Goal: Task Accomplishment & Management: Use online tool/utility

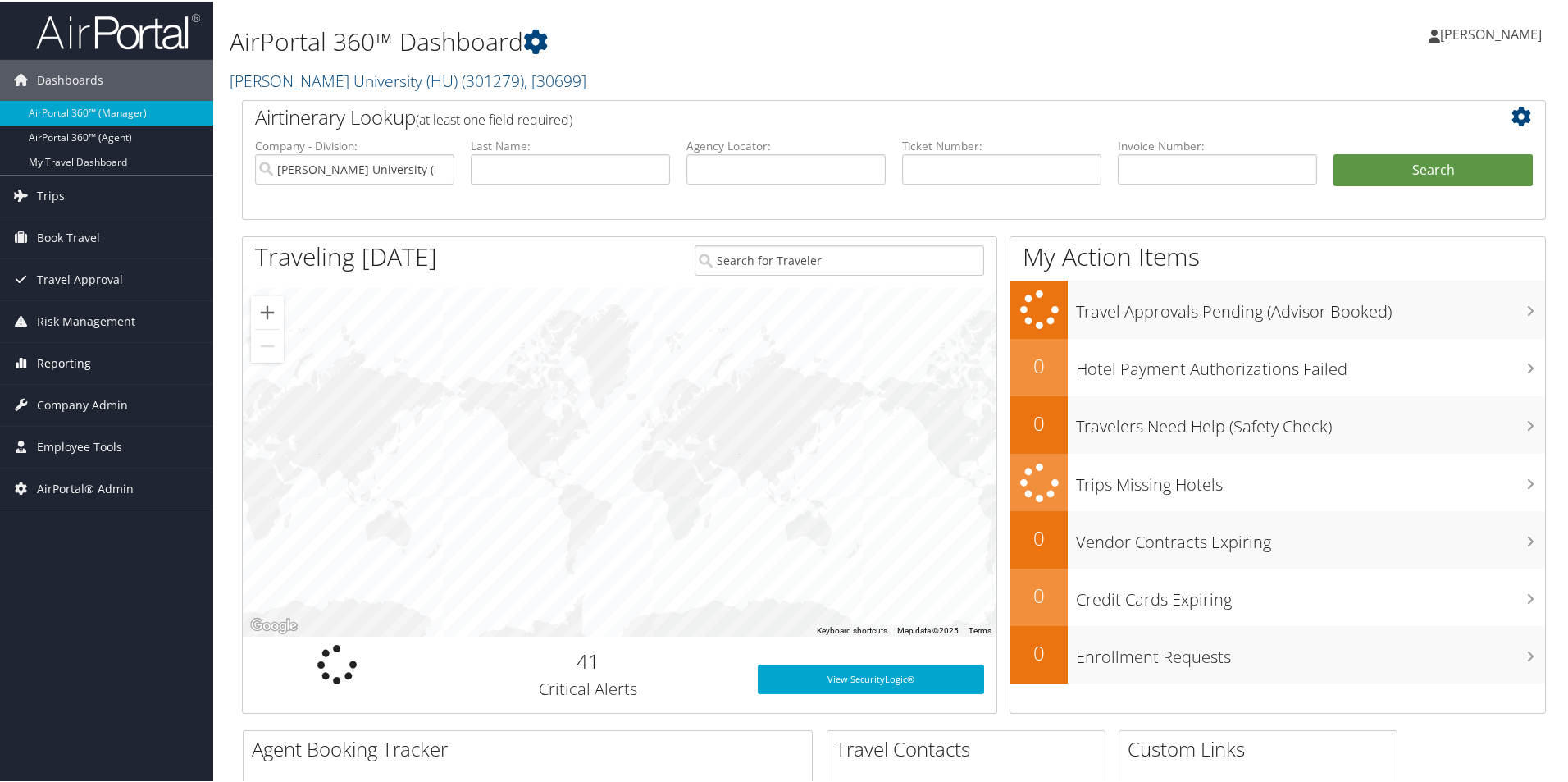
click at [74, 364] on span "Reporting" at bounding box center [64, 361] width 54 height 41
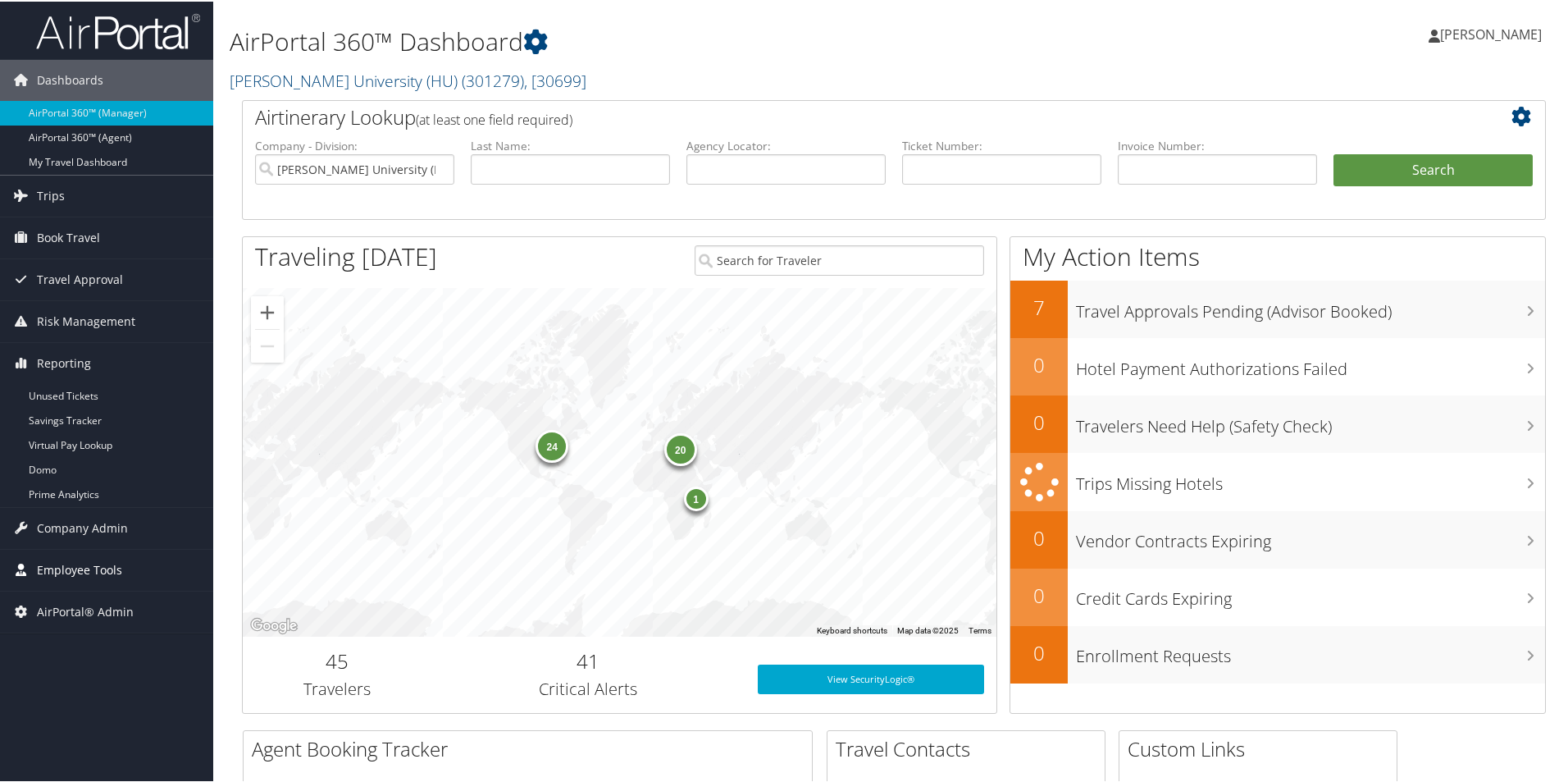
click at [75, 571] on span "Employee Tools" at bounding box center [80, 568] width 85 height 41
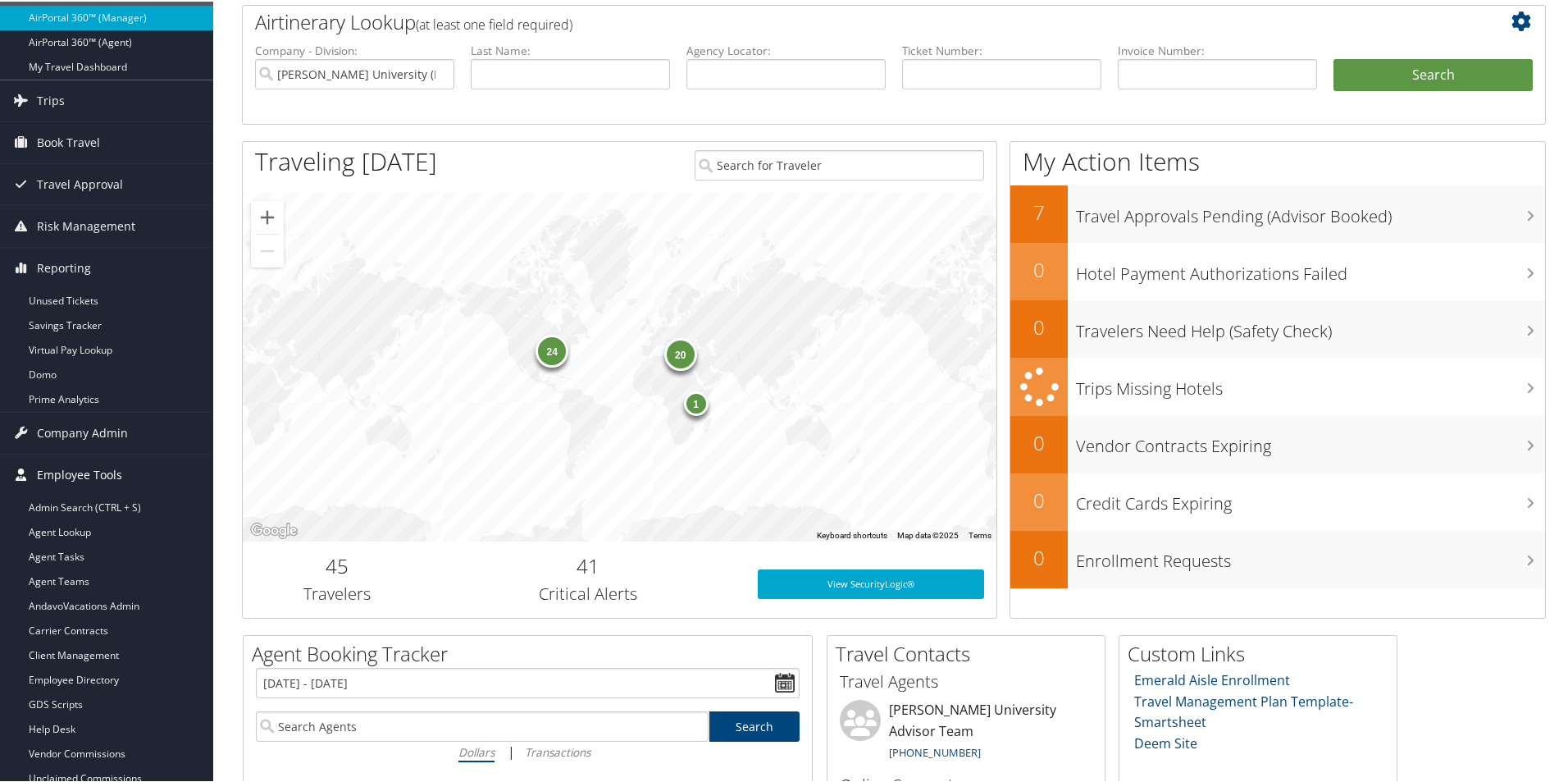
scroll to position [289, 0]
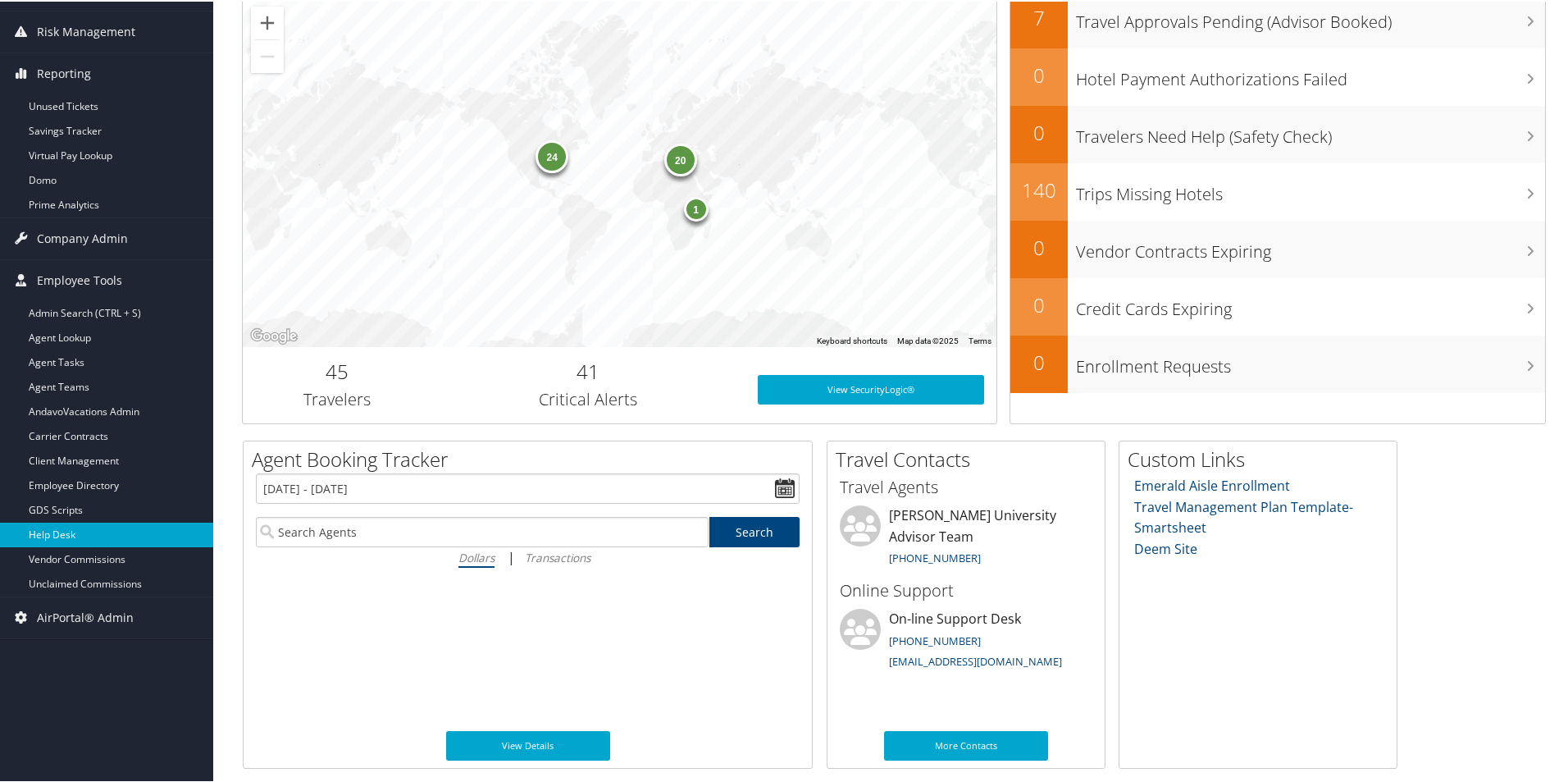
click at [83, 539] on link "Help Desk" at bounding box center [107, 532] width 214 height 24
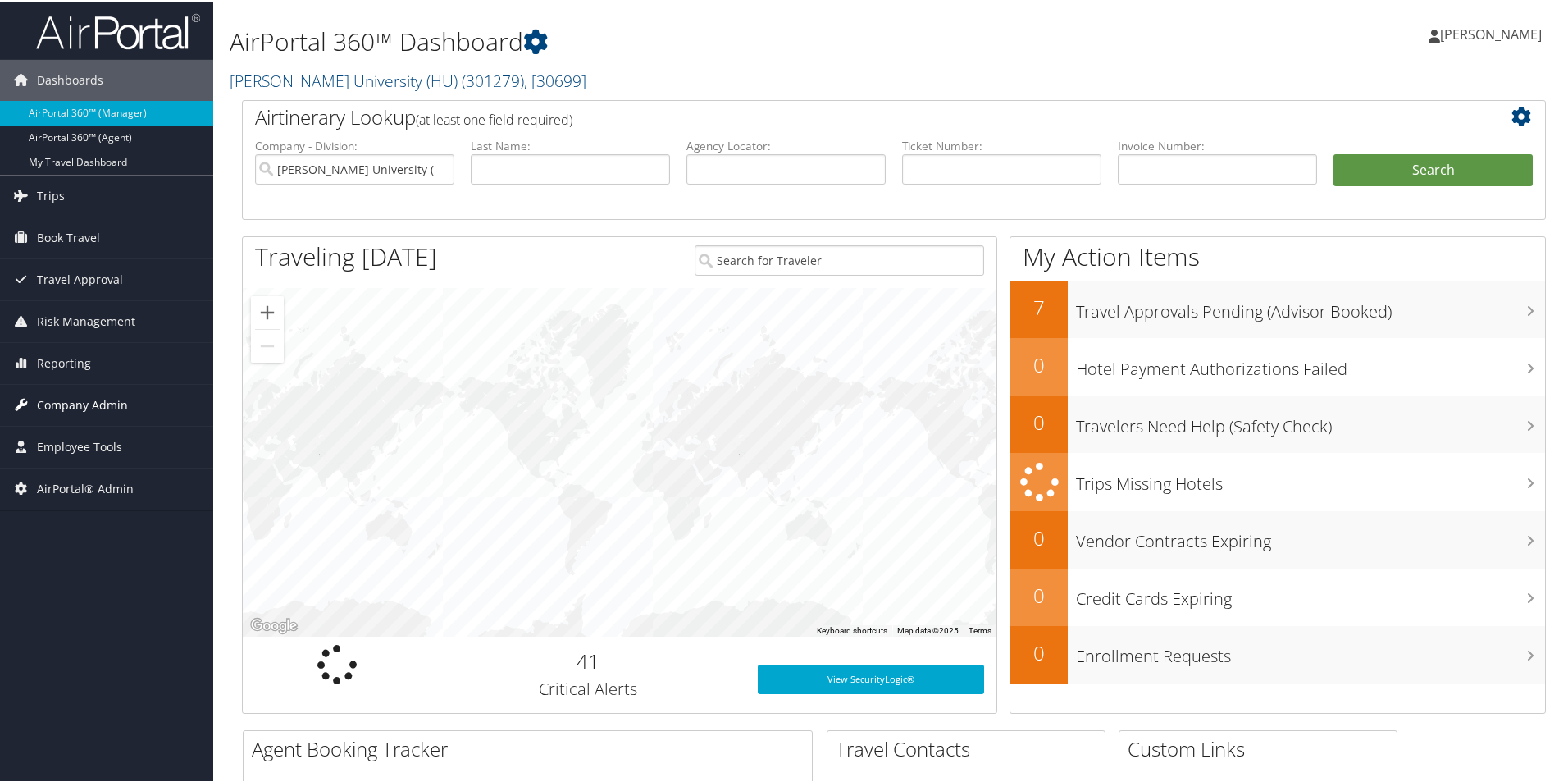
click at [56, 404] on span "Company Admin" at bounding box center [83, 403] width 91 height 41
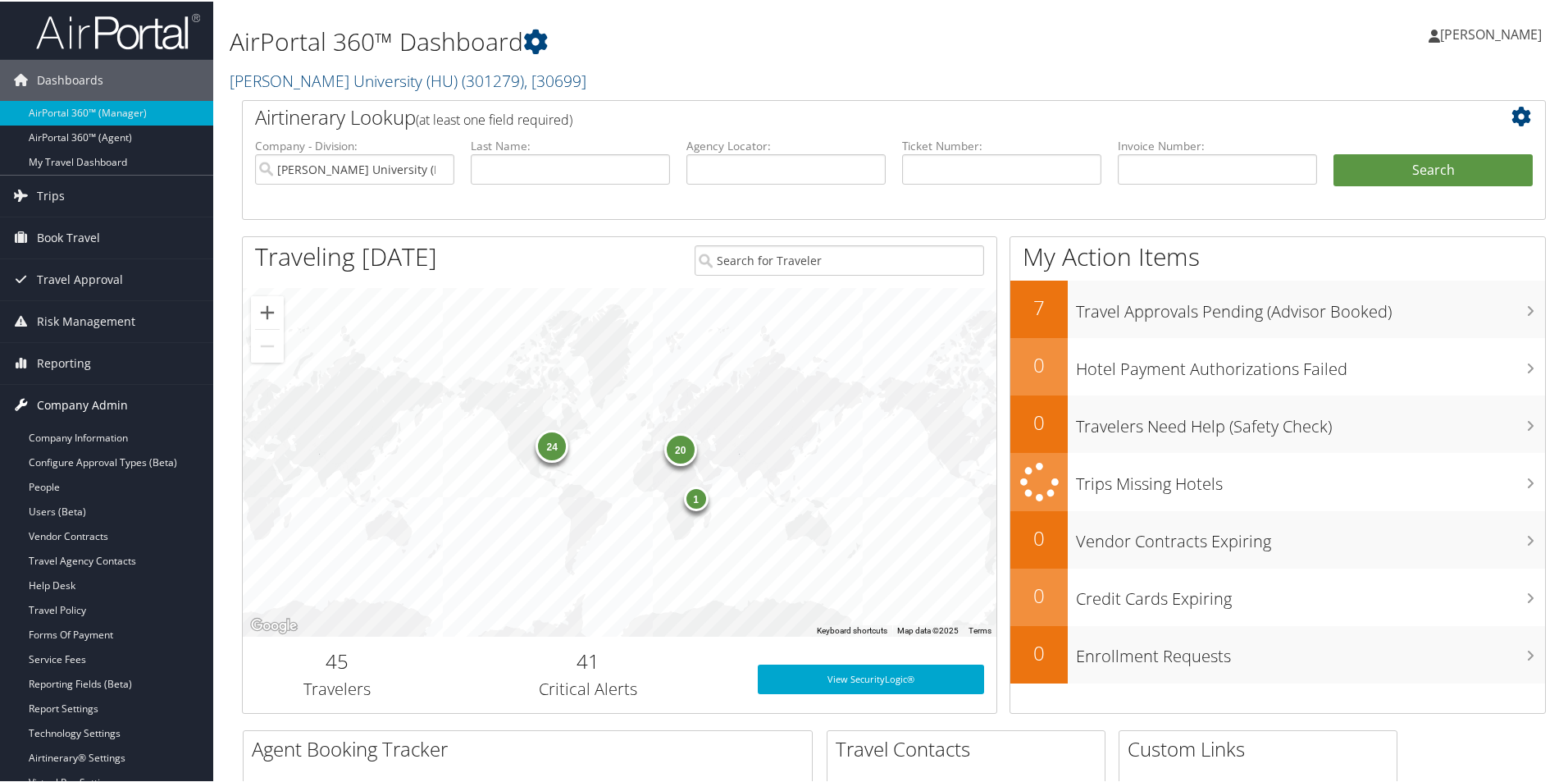
click at [56, 404] on span "Company Admin" at bounding box center [83, 403] width 91 height 41
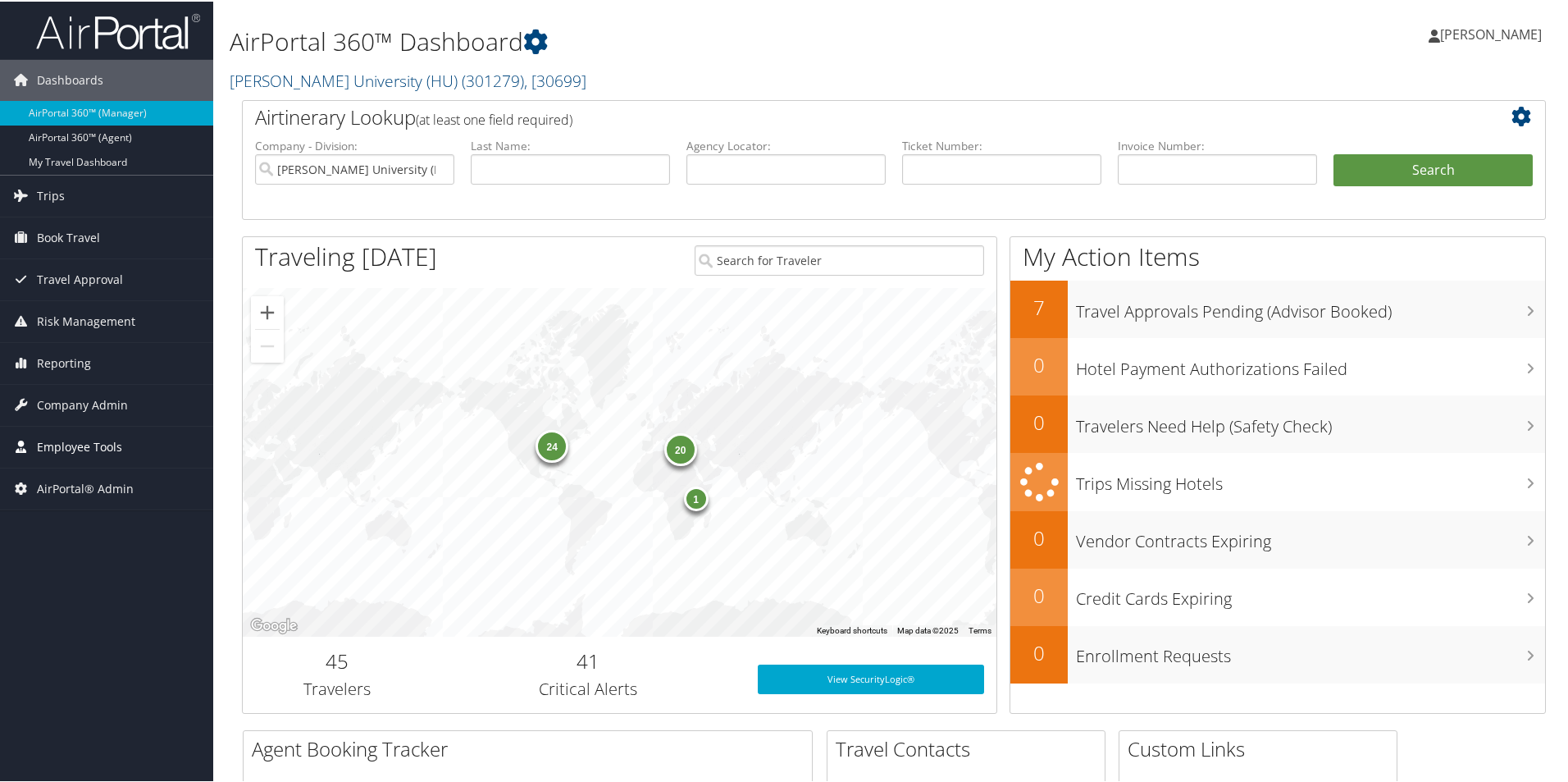
click at [63, 440] on span "Employee Tools" at bounding box center [80, 445] width 85 height 41
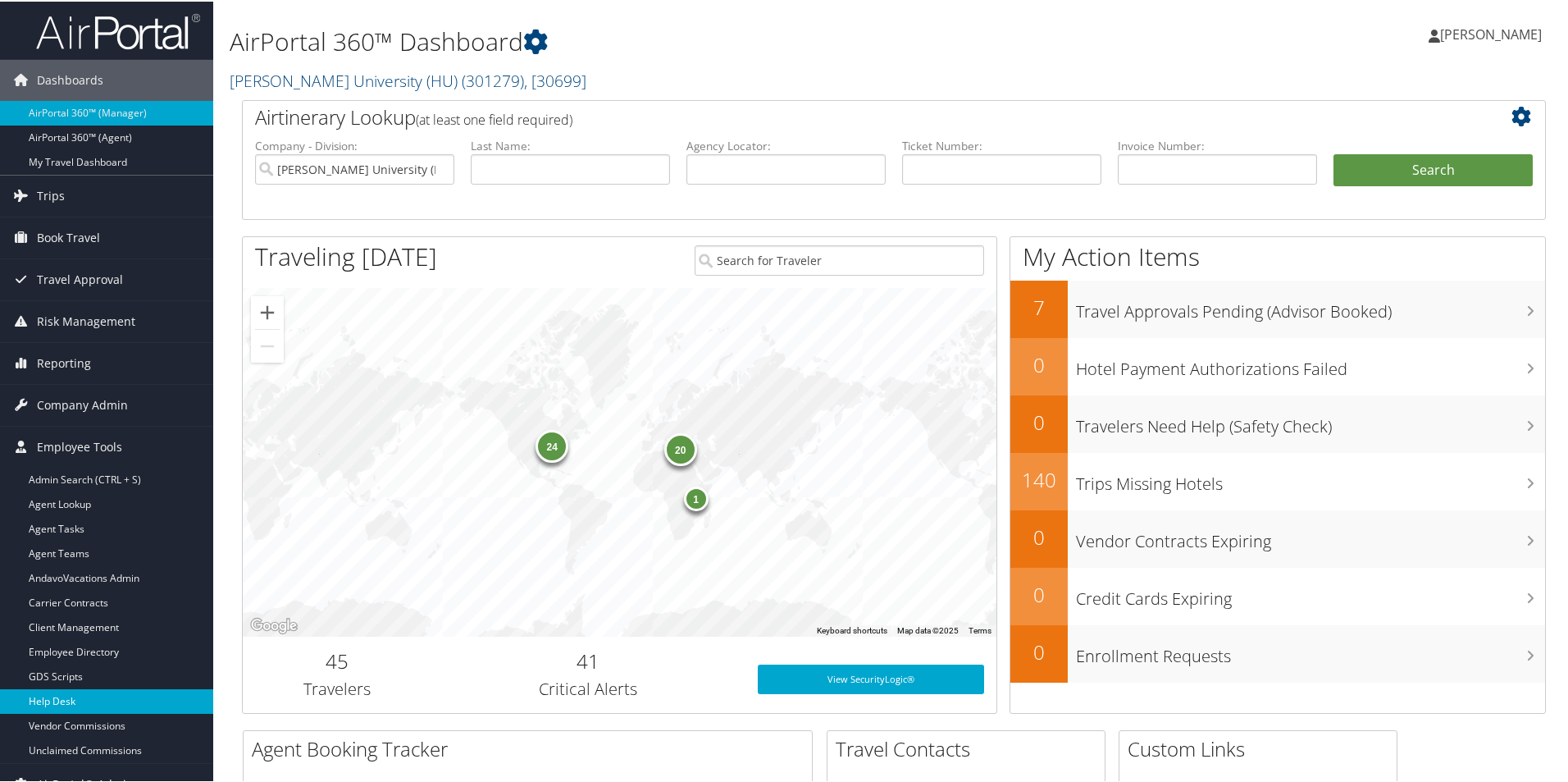
click at [56, 705] on link "Help Desk" at bounding box center [107, 699] width 214 height 24
